Goal: Use online tool/utility: Utilize a website feature to perform a specific function

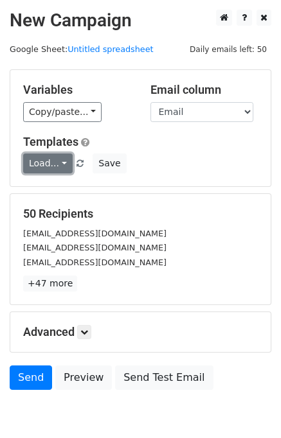
click at [43, 166] on link "Load..." at bounding box center [47, 163] width 49 height 20
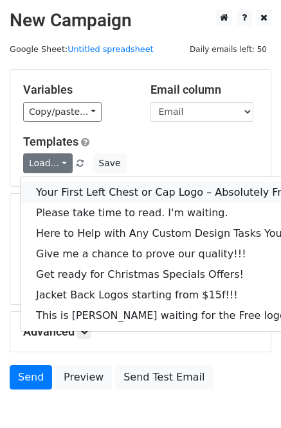
click at [60, 191] on link "Your First Left Chest or Cap Logo – Absolutely Free" at bounding box center [174, 192] width 306 height 21
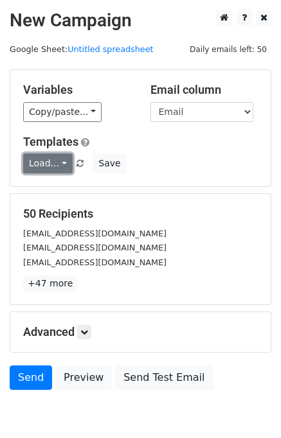
click at [38, 161] on link "Load..." at bounding box center [47, 163] width 49 height 20
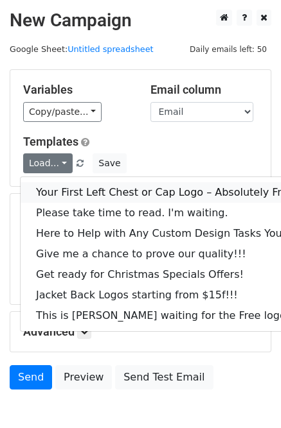
click at [66, 190] on link "Your First Left Chest or Cap Logo – Absolutely Free" at bounding box center [174, 192] width 306 height 21
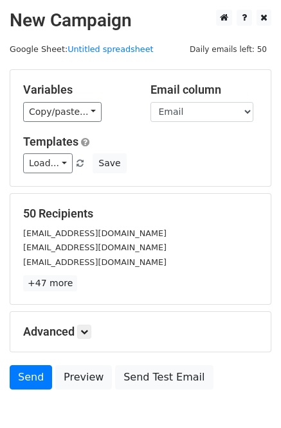
click at [68, 189] on form "Variables Copy/paste... {{Email}} Email column Email Templates Load... Your Fir…" at bounding box center [140, 232] width 261 height 327
click at [72, 185] on div "Variables Copy/paste... {{Email}} Email column Email Templates Load... Your Fir…" at bounding box center [140, 128] width 260 height 116
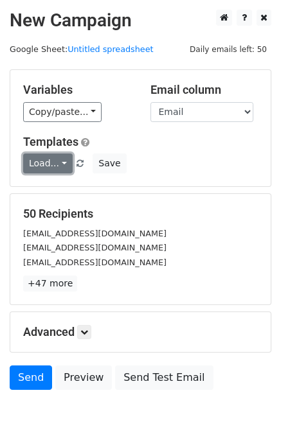
click at [54, 168] on link "Load..." at bounding box center [47, 163] width 49 height 20
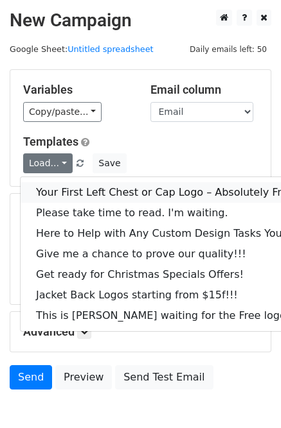
click at [77, 191] on link "Your First Left Chest or Cap Logo – Absolutely Free" at bounding box center [174, 192] width 306 height 21
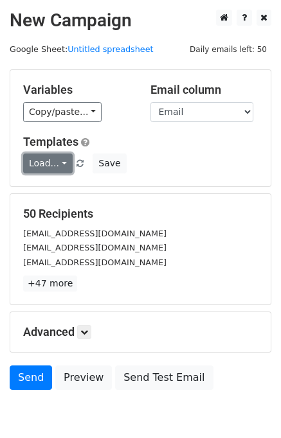
click at [31, 165] on link "Load..." at bounding box center [47, 163] width 49 height 20
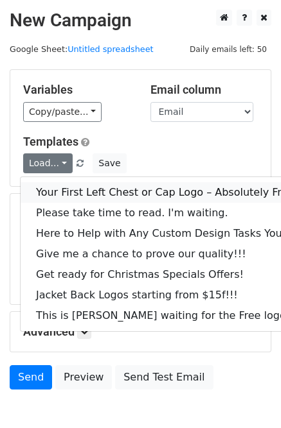
click at [79, 187] on link "Your First Left Chest or Cap Logo – Absolutely Free" at bounding box center [174, 192] width 306 height 21
